Goal: Task Accomplishment & Management: Use online tool/utility

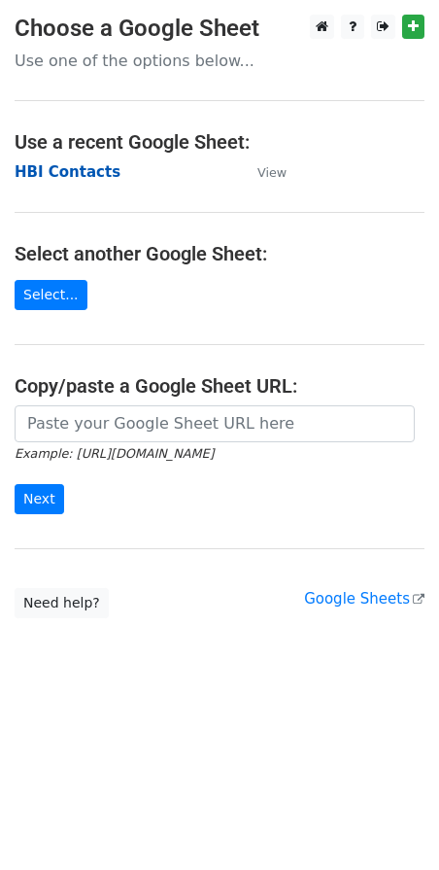
click at [85, 173] on strong "HBI Contacts" at bounding box center [68, 171] width 106 height 17
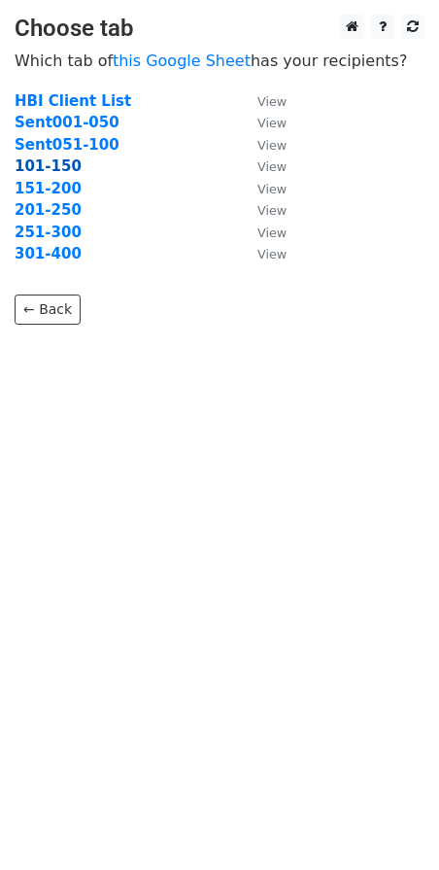
click at [49, 167] on strong "101-150" at bounding box center [48, 165] width 67 height 17
